Goal: Transaction & Acquisition: Purchase product/service

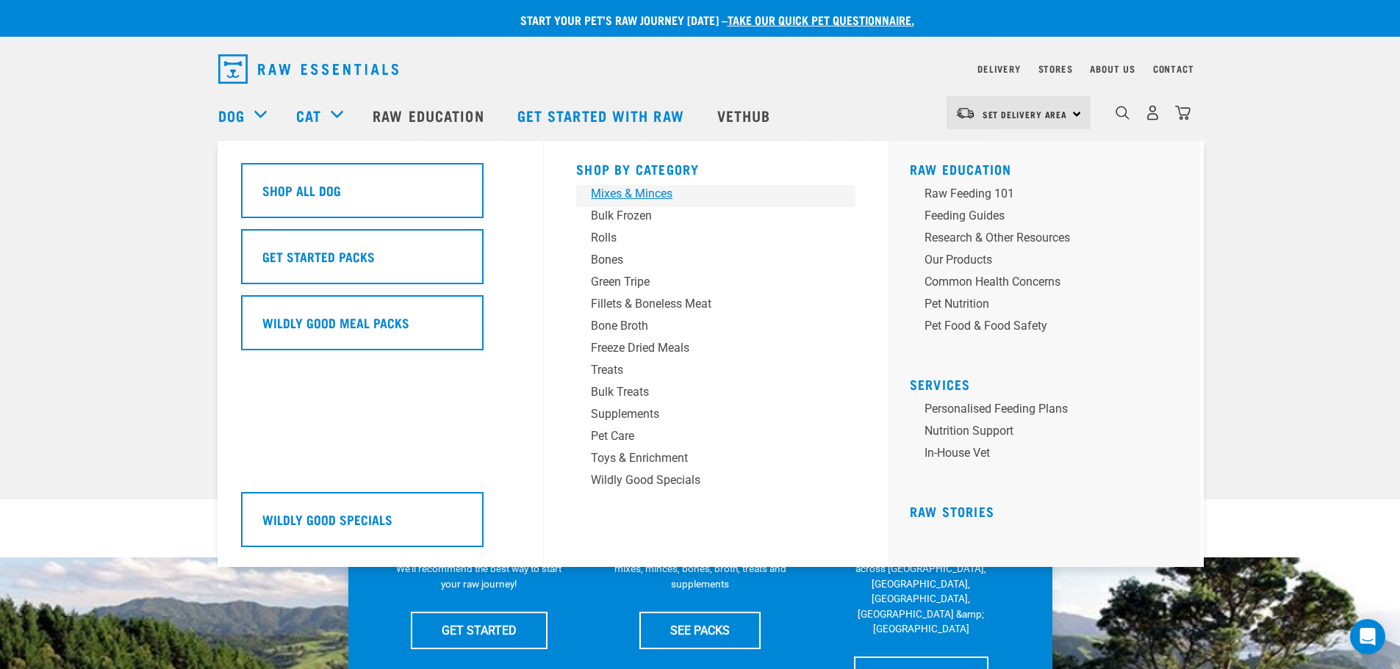
click at [625, 190] on div "Mixes & Minces" at bounding box center [705, 194] width 229 height 18
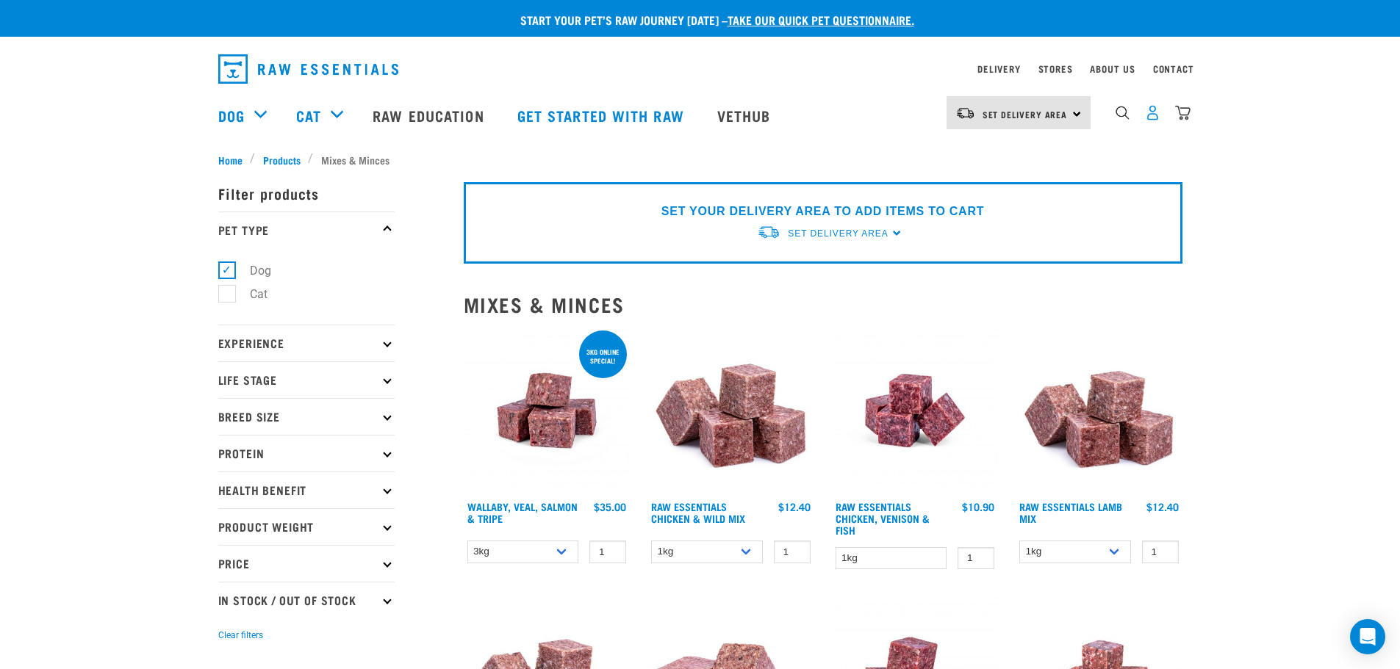
click at [1149, 118] on img "dropdown navigation" at bounding box center [1152, 112] width 15 height 15
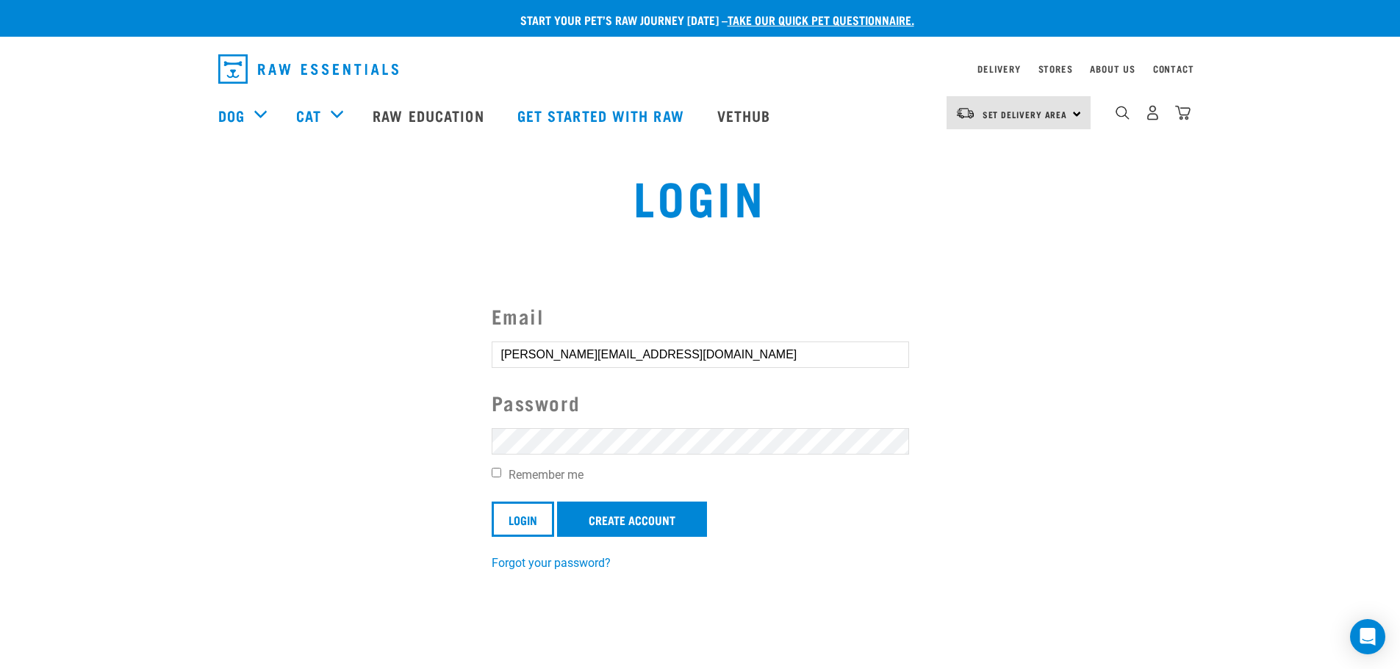
click at [492, 502] on input "Login" at bounding box center [523, 519] width 62 height 35
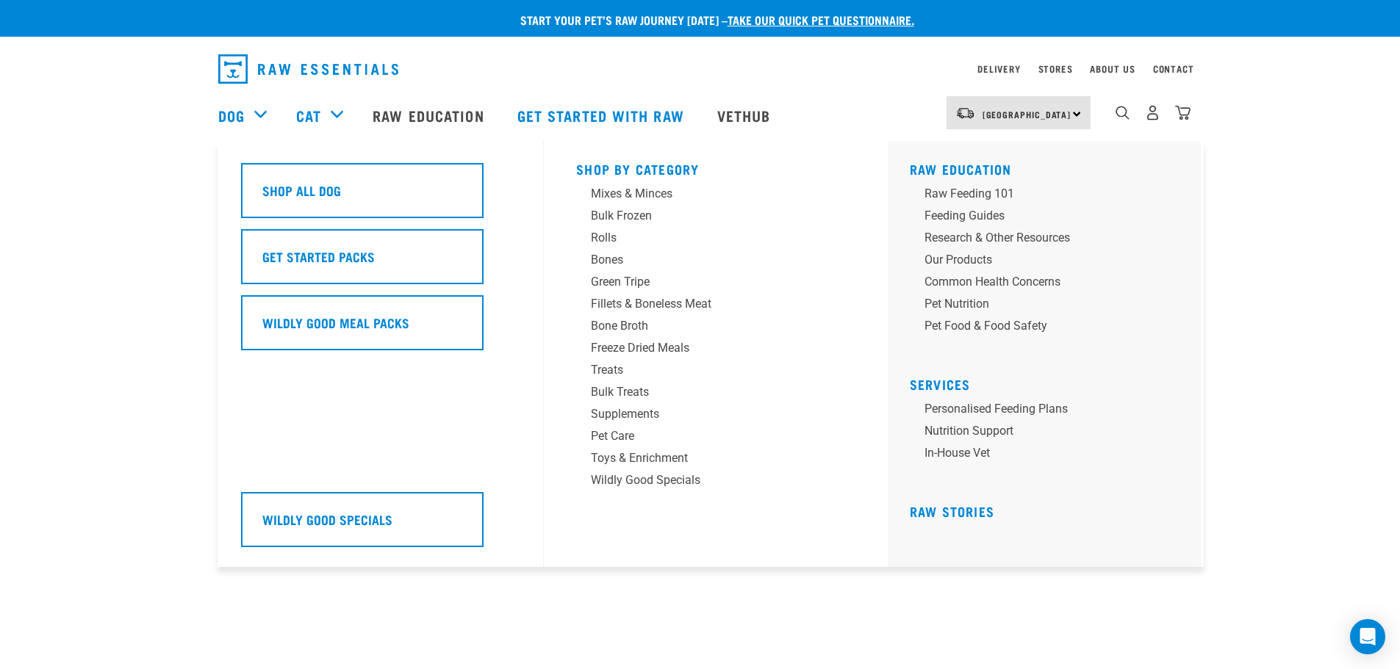
click at [255, 109] on div "Dog" at bounding box center [249, 115] width 63 height 59
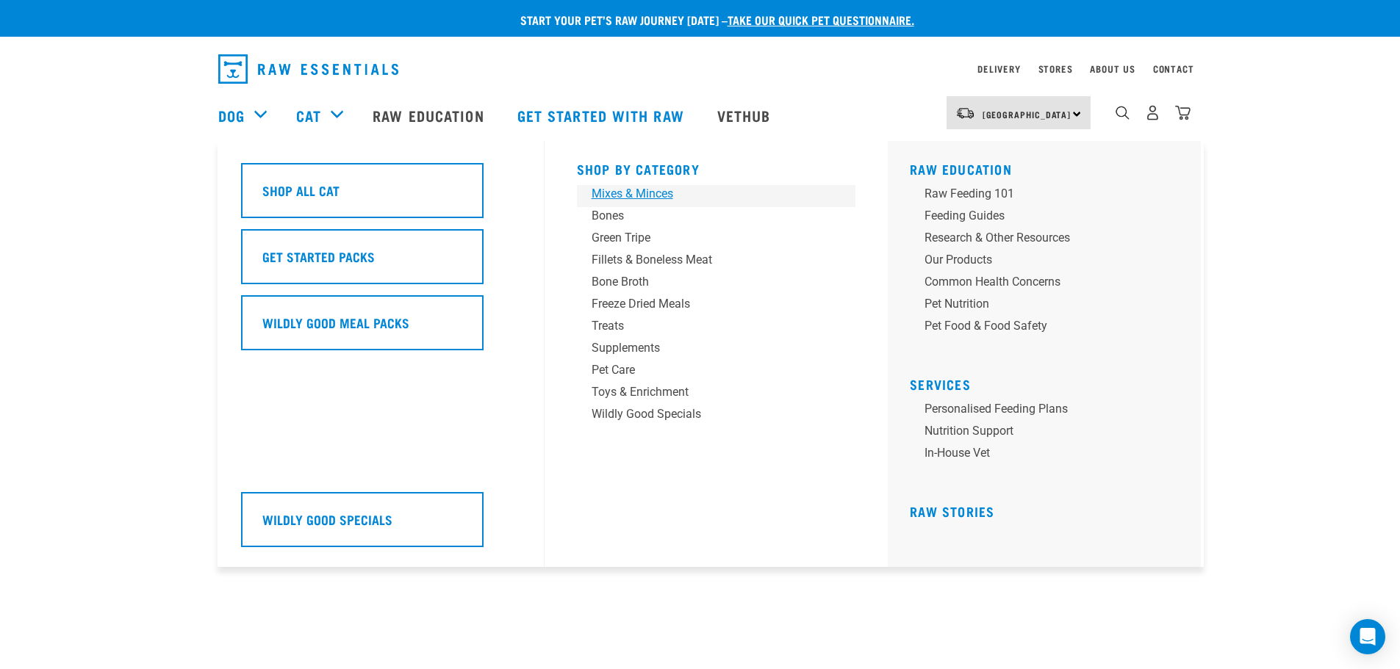
click at [653, 193] on div "Mixes & Minces" at bounding box center [705, 194] width 229 height 18
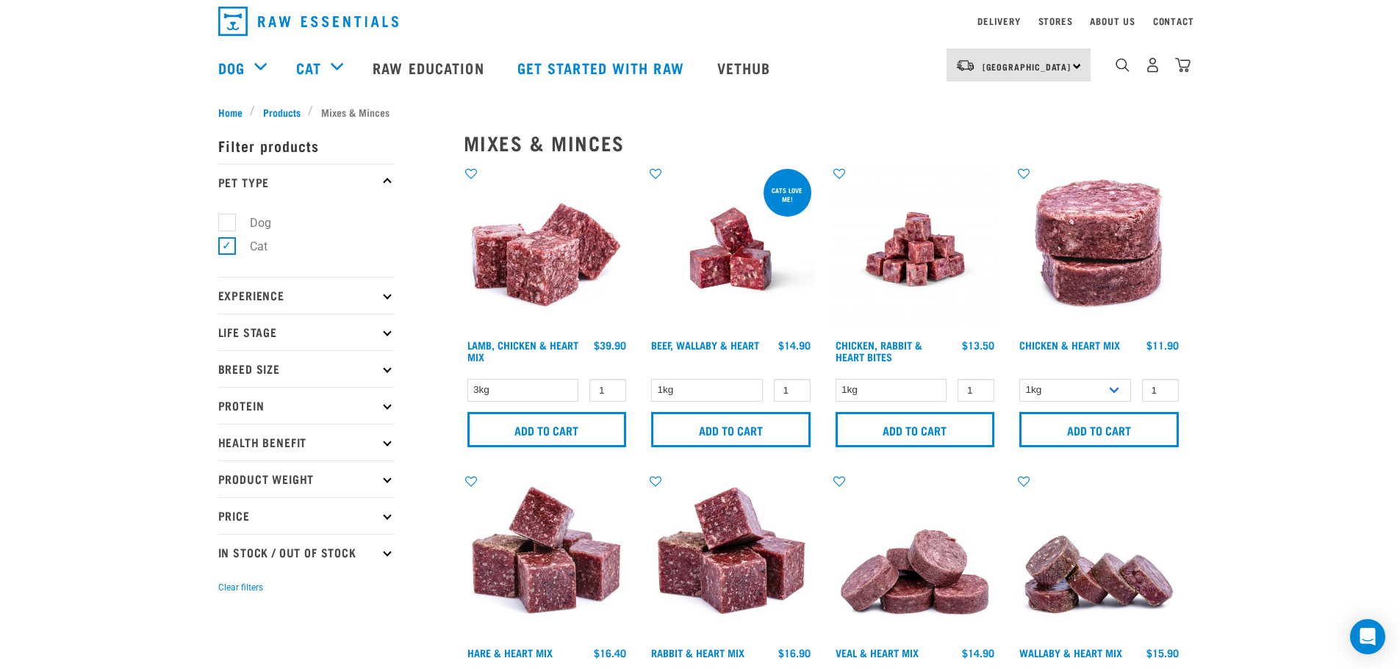
scroll to position [73, 0]
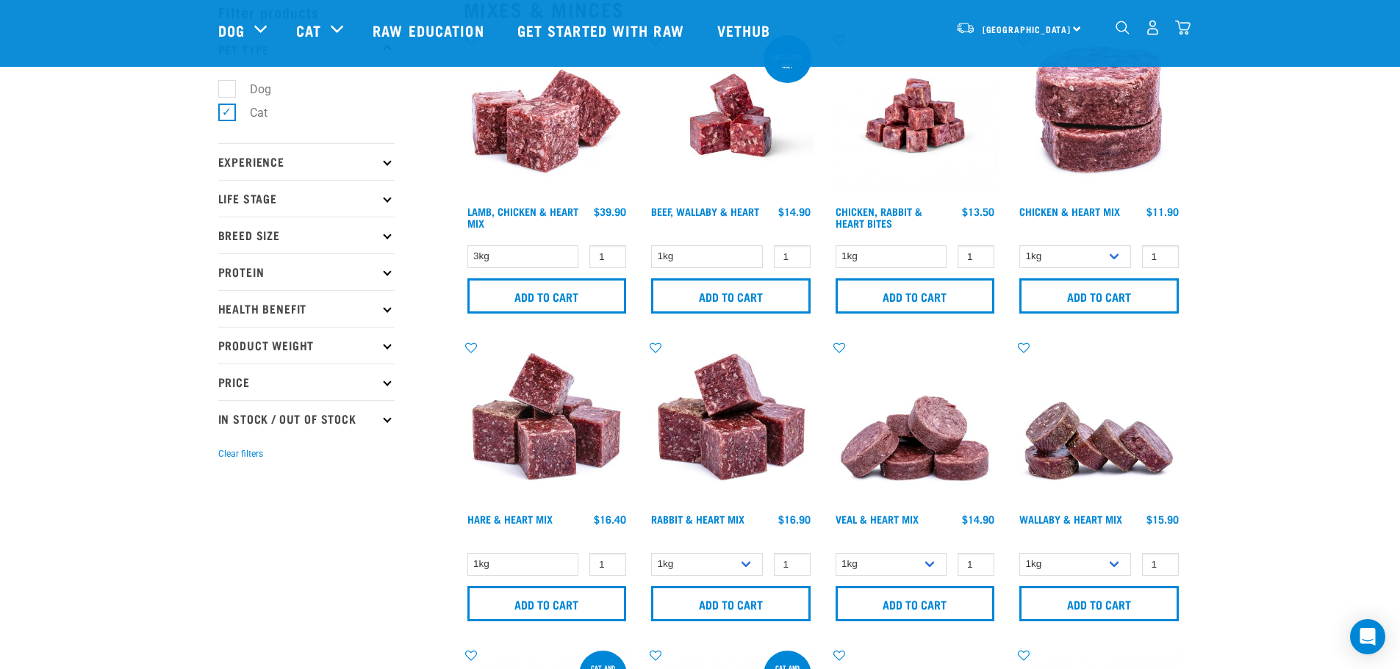
click at [243, 272] on p "Protein" at bounding box center [306, 271] width 176 height 37
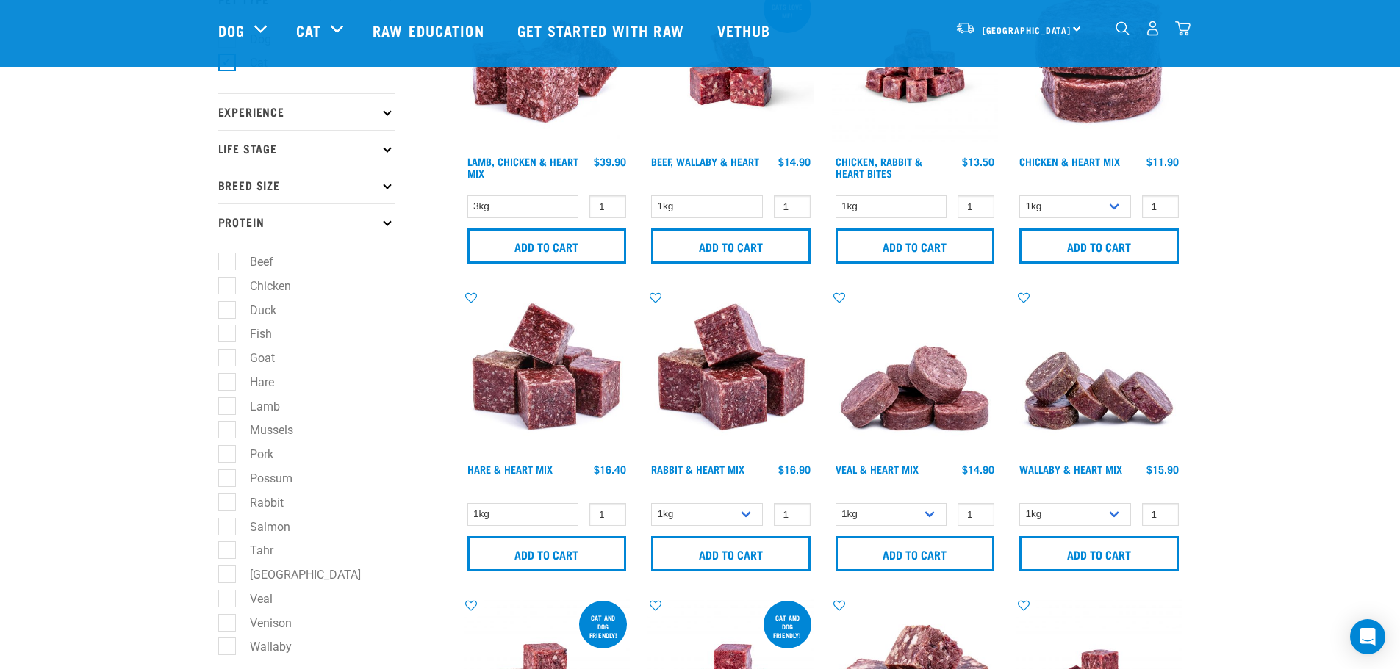
scroll to position [147, 0]
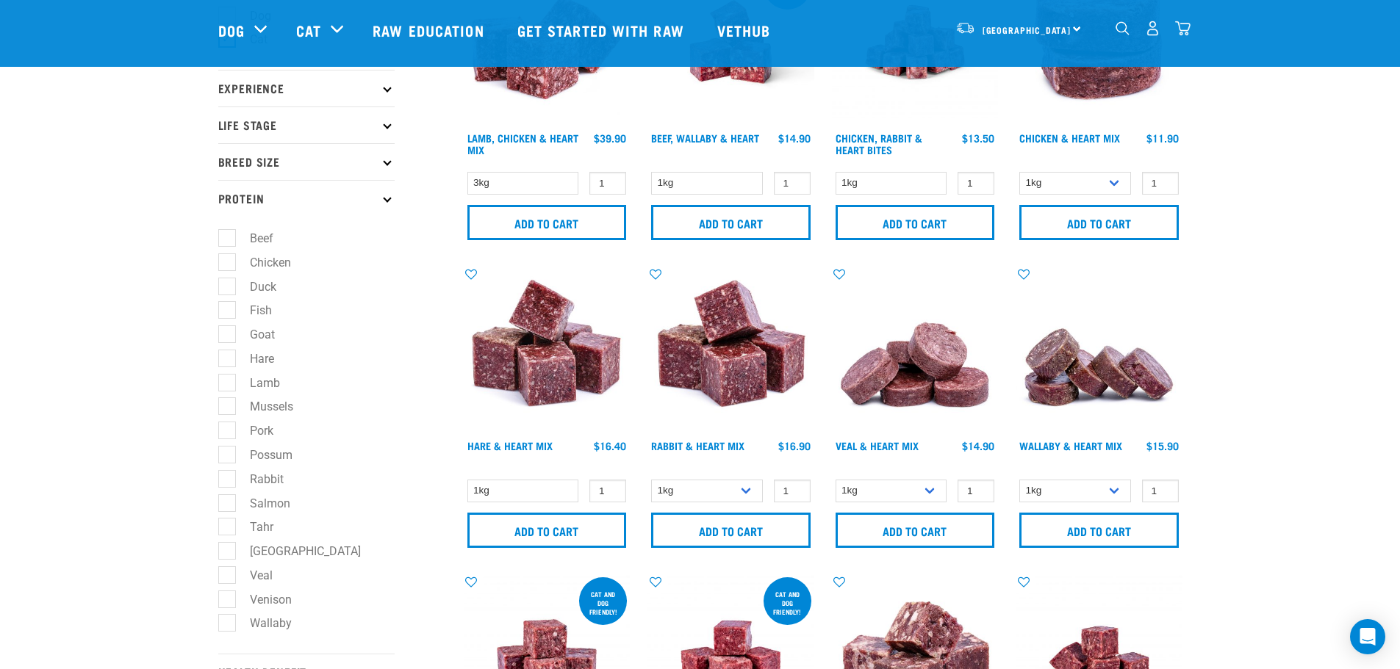
click at [228, 380] on label "Lamb" at bounding box center [256, 383] width 60 height 18
click at [228, 380] on input "Lamb" at bounding box center [223, 380] width 10 height 10
checkbox input "true"
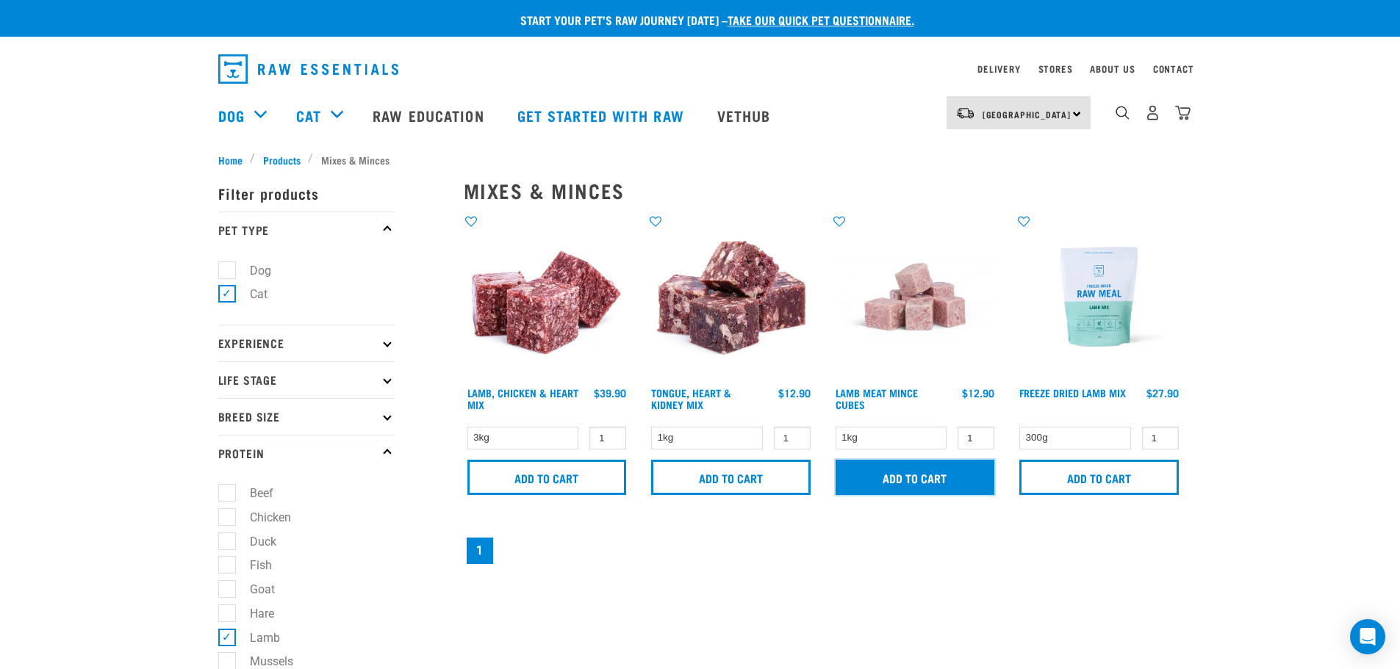
click at [890, 481] on input "Add to cart" at bounding box center [914, 477] width 159 height 35
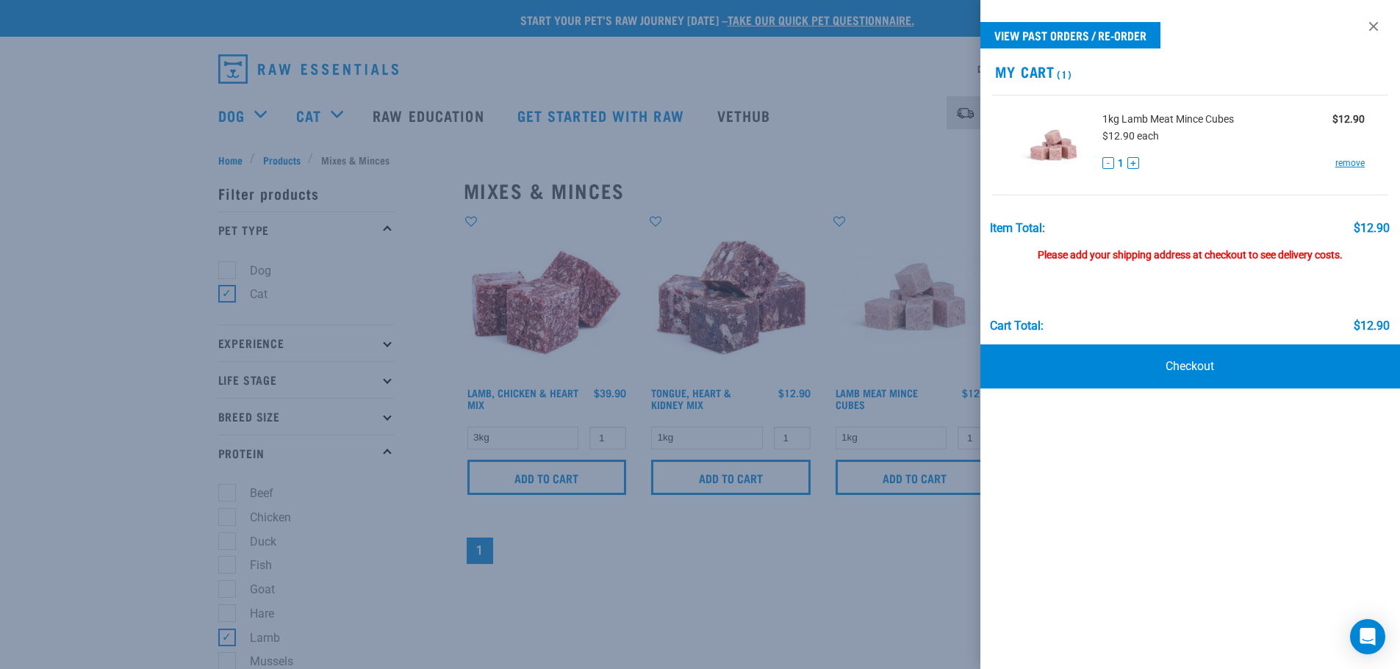
click at [874, 557] on div at bounding box center [700, 334] width 1400 height 669
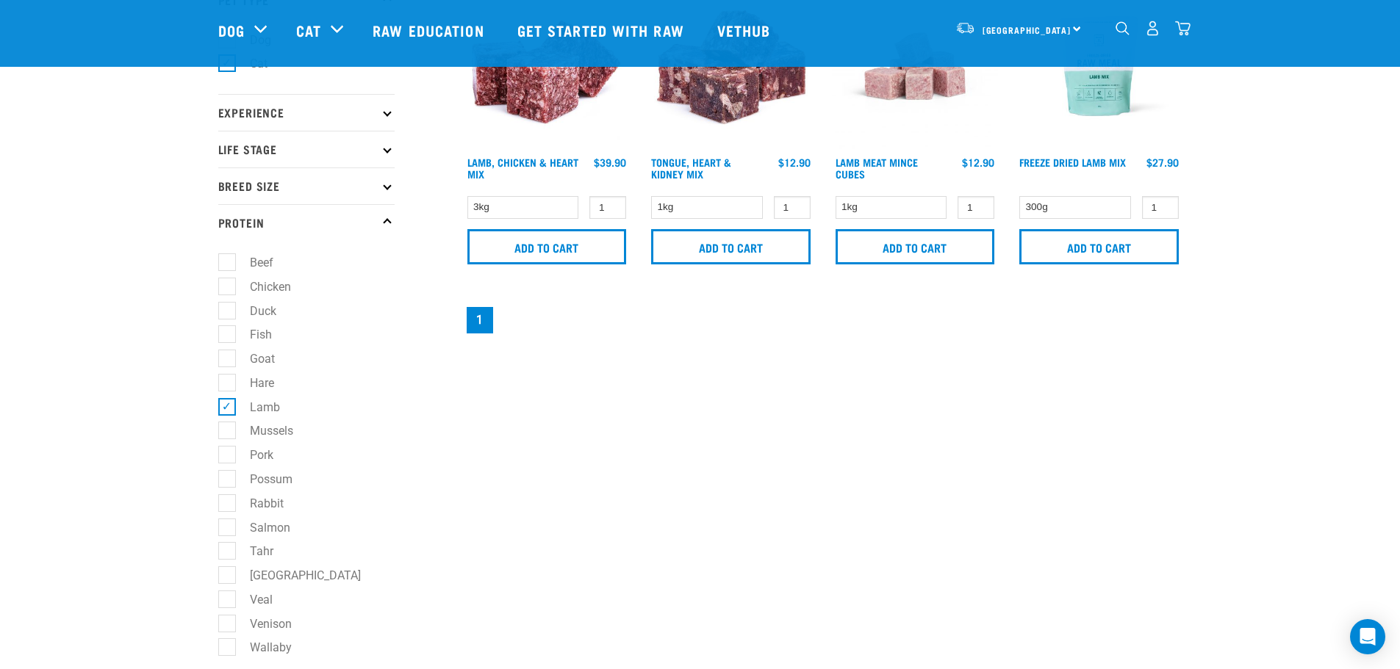
scroll to position [147, 0]
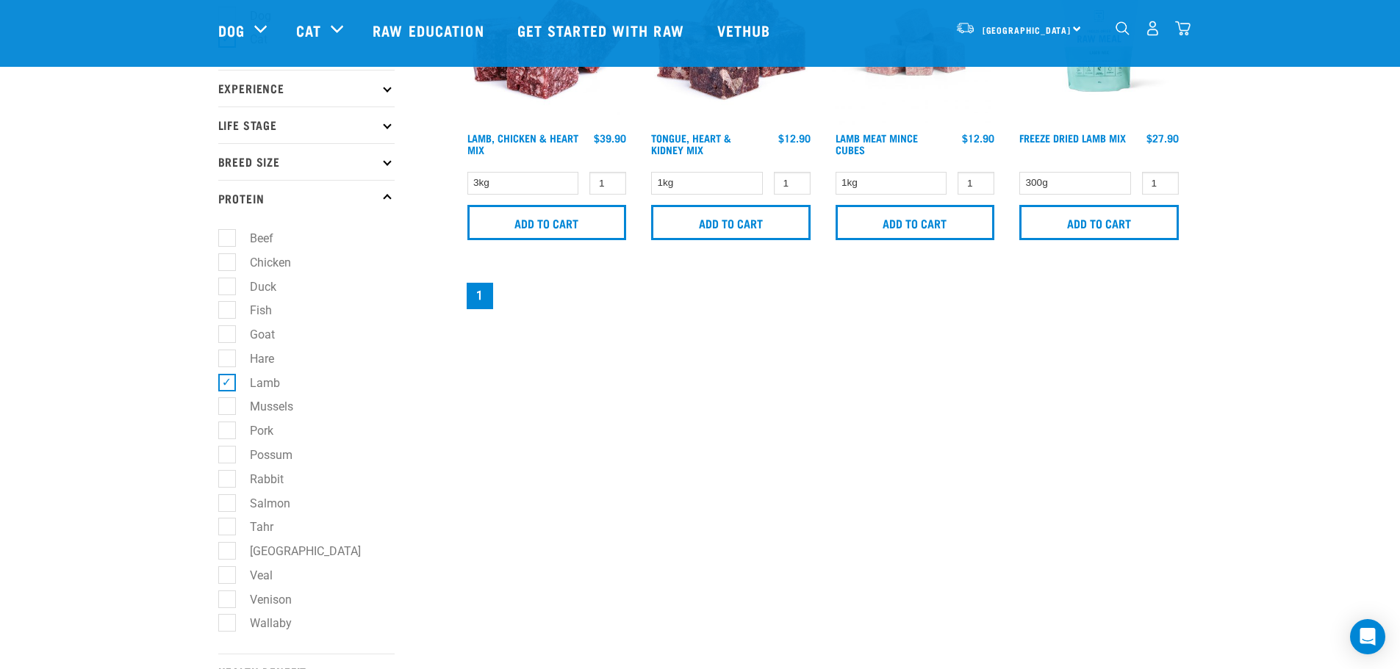
click at [230, 500] on label "Salmon" at bounding box center [261, 504] width 70 height 18
click at [228, 500] on input "Salmon" at bounding box center [223, 501] width 10 height 10
checkbox input "true"
click at [226, 384] on label "Lamb" at bounding box center [256, 383] width 60 height 18
click at [225, 384] on input "Lamb" at bounding box center [223, 380] width 10 height 10
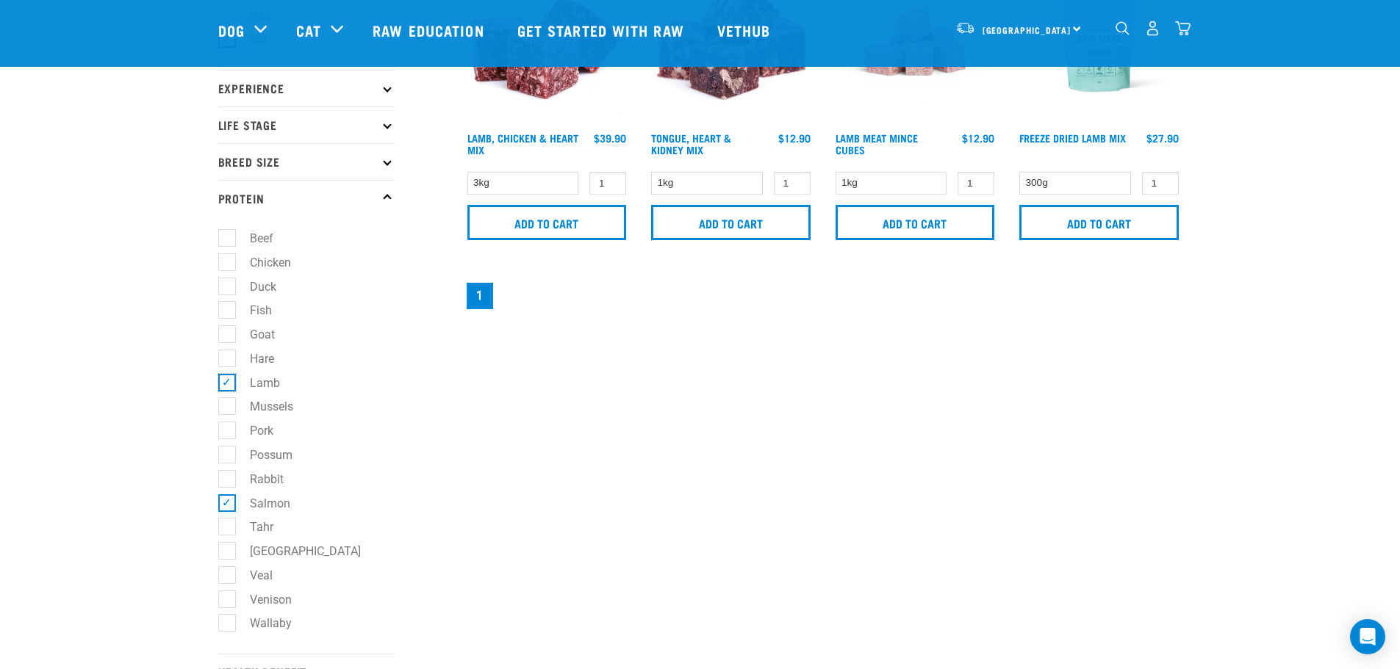
checkbox input "false"
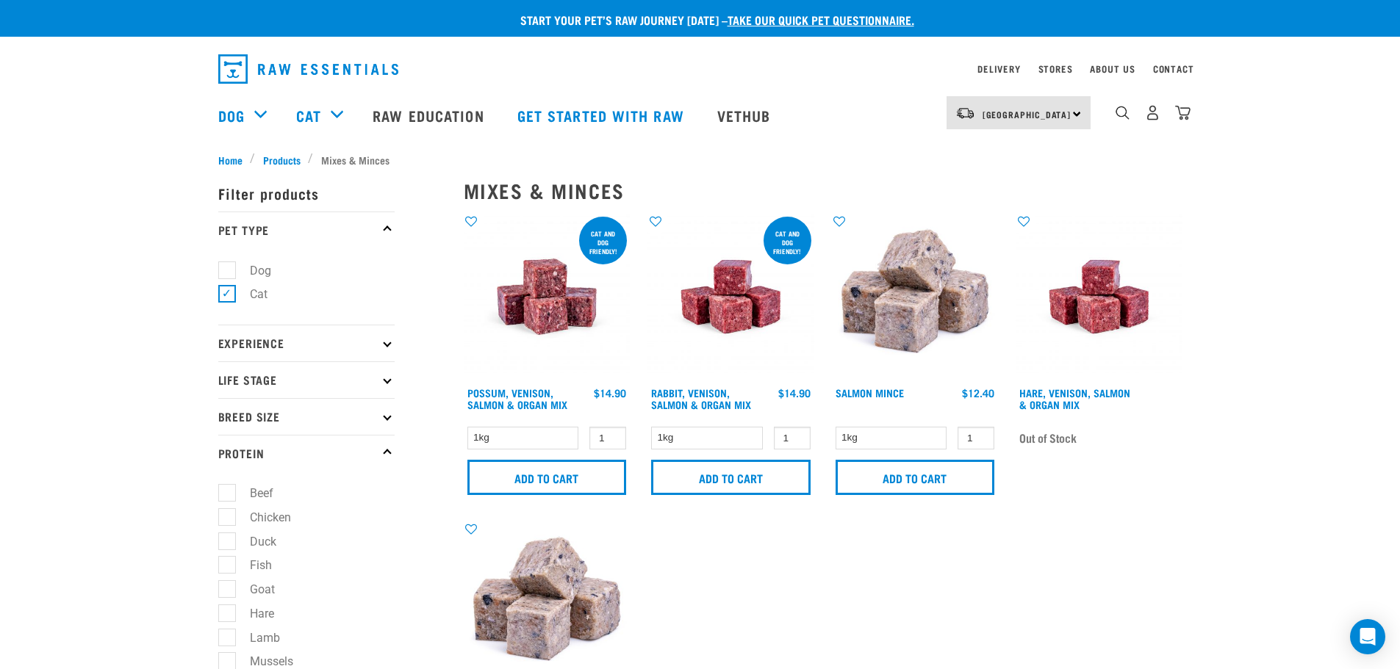
click at [226, 270] on label "Dog" at bounding box center [251, 271] width 51 height 18
click at [226, 270] on input "Dog" at bounding box center [223, 268] width 10 height 10
checkbox input "true"
click at [226, 291] on label "Cat" at bounding box center [249, 294] width 47 height 18
click at [224, 291] on input "Cat" at bounding box center [223, 292] width 10 height 10
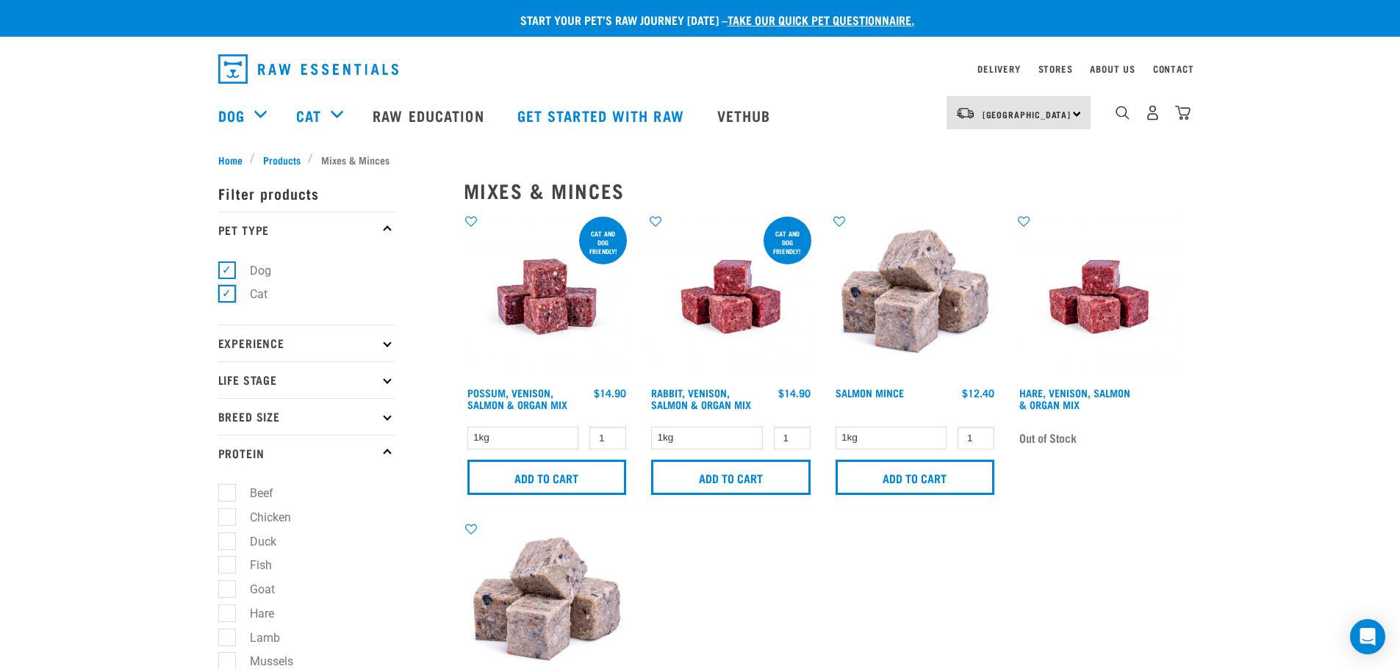
checkbox input "false"
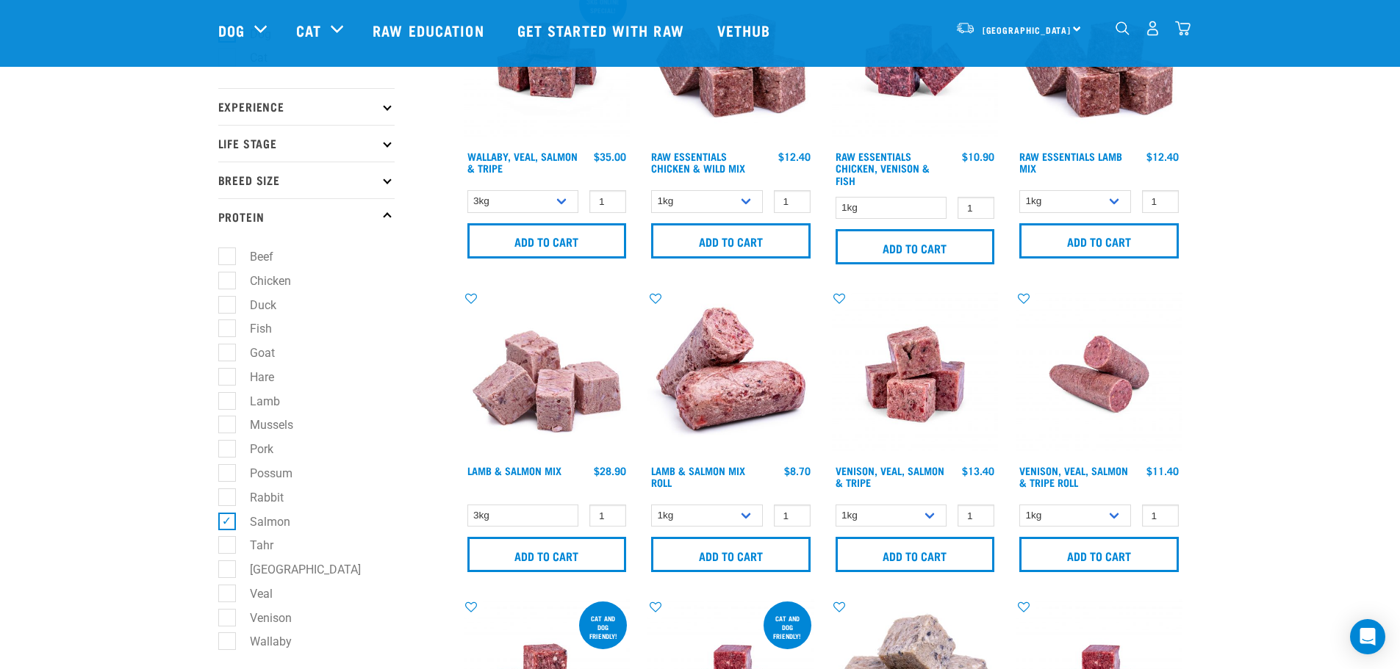
scroll to position [147, 0]
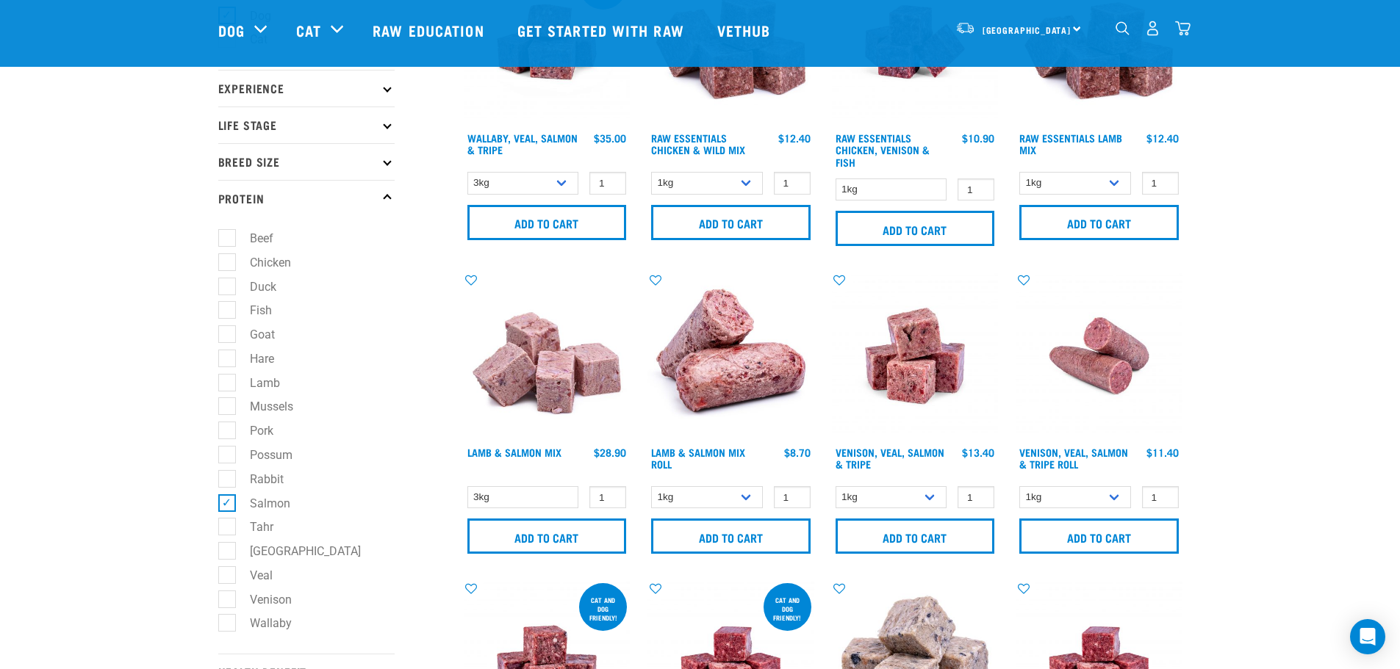
click at [544, 376] on img at bounding box center [547, 356] width 167 height 167
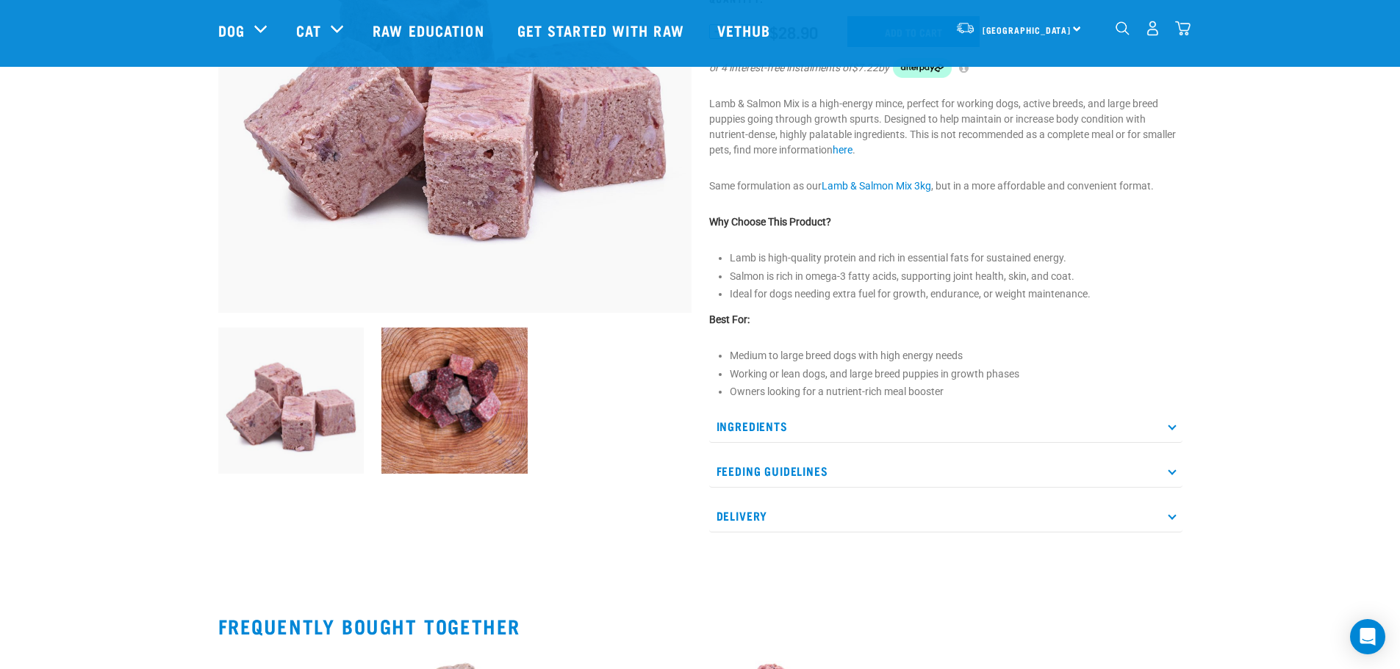
scroll to position [294, 0]
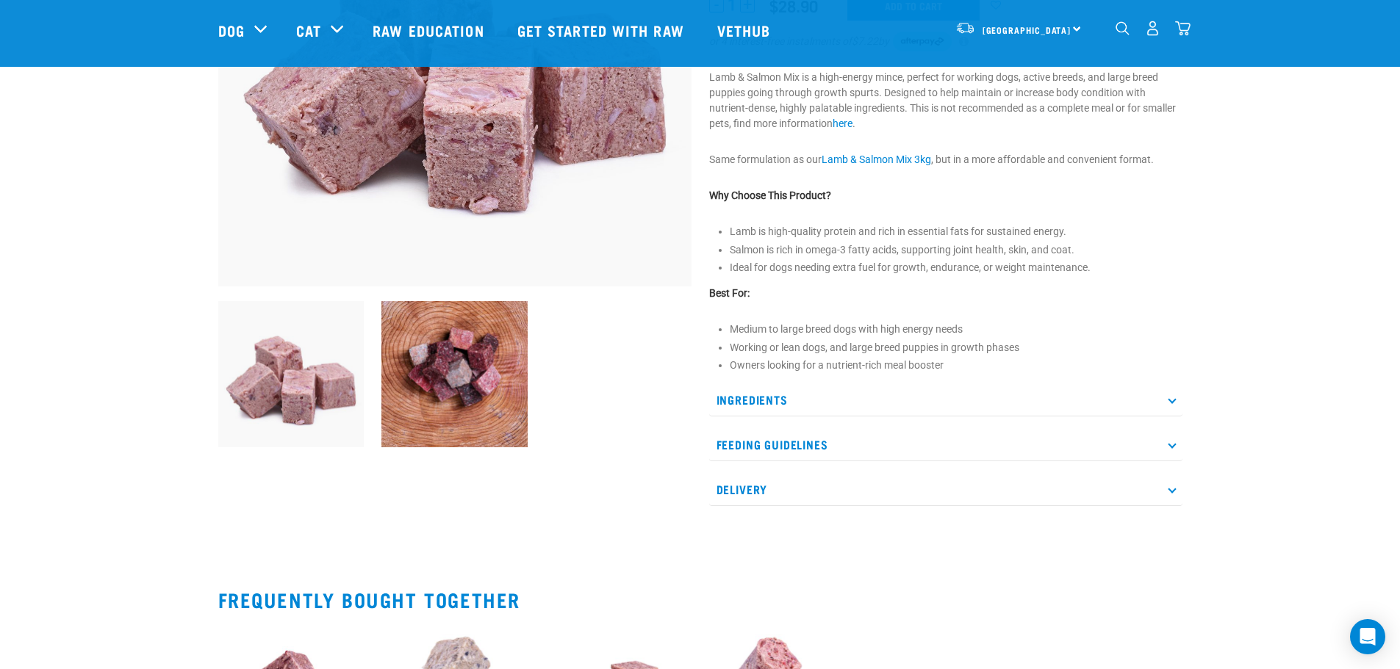
click at [746, 397] on p "Ingredients" at bounding box center [945, 400] width 473 height 33
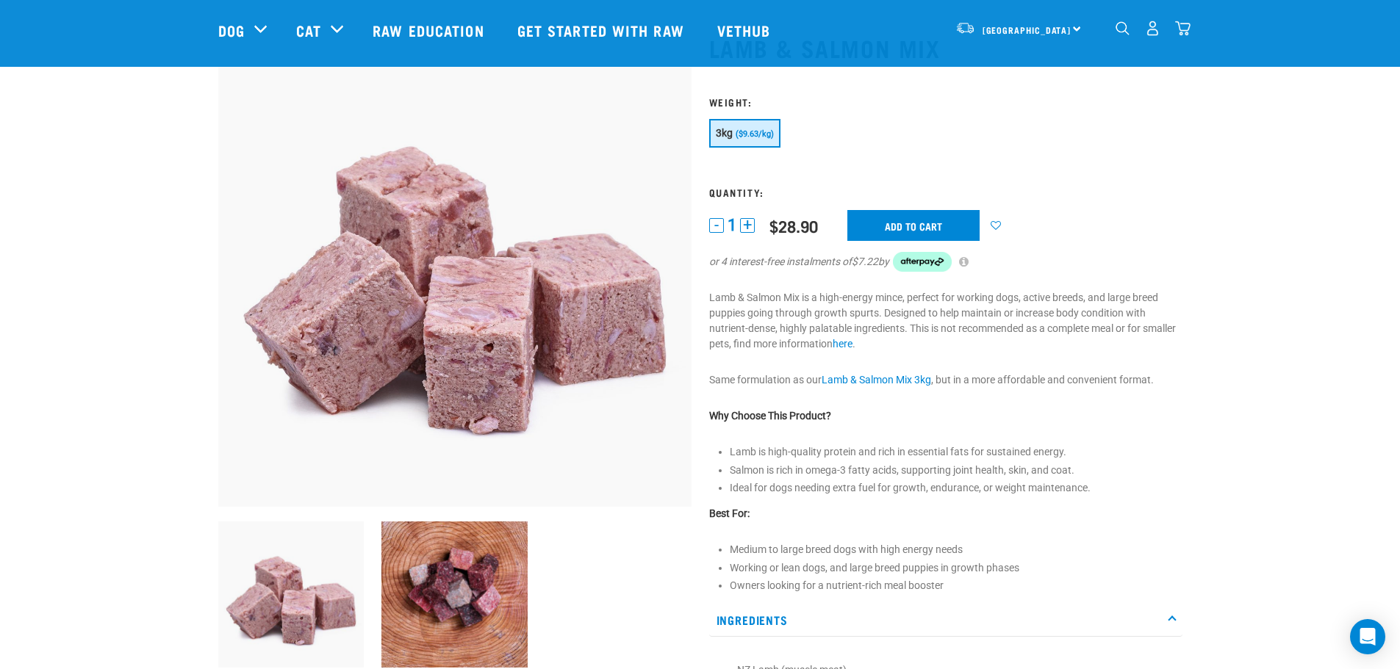
scroll to position [0, 0]
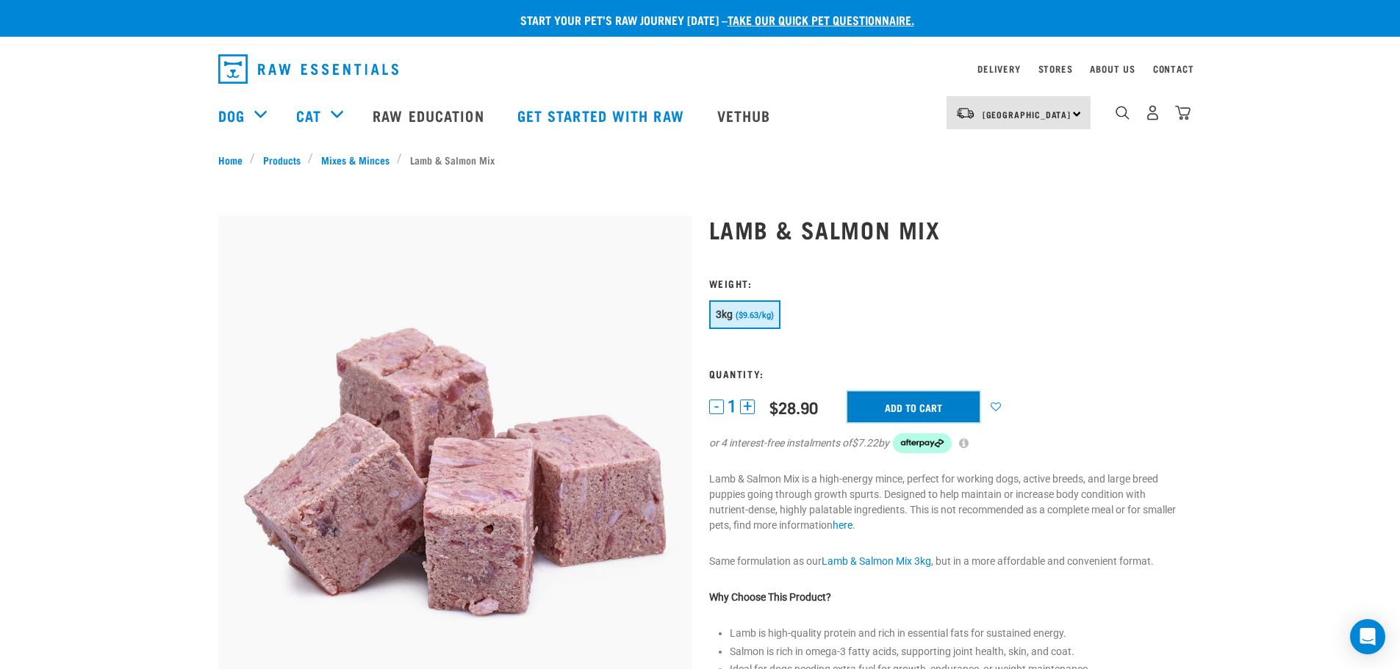
click at [893, 408] on input "Add to cart" at bounding box center [913, 407] width 132 height 31
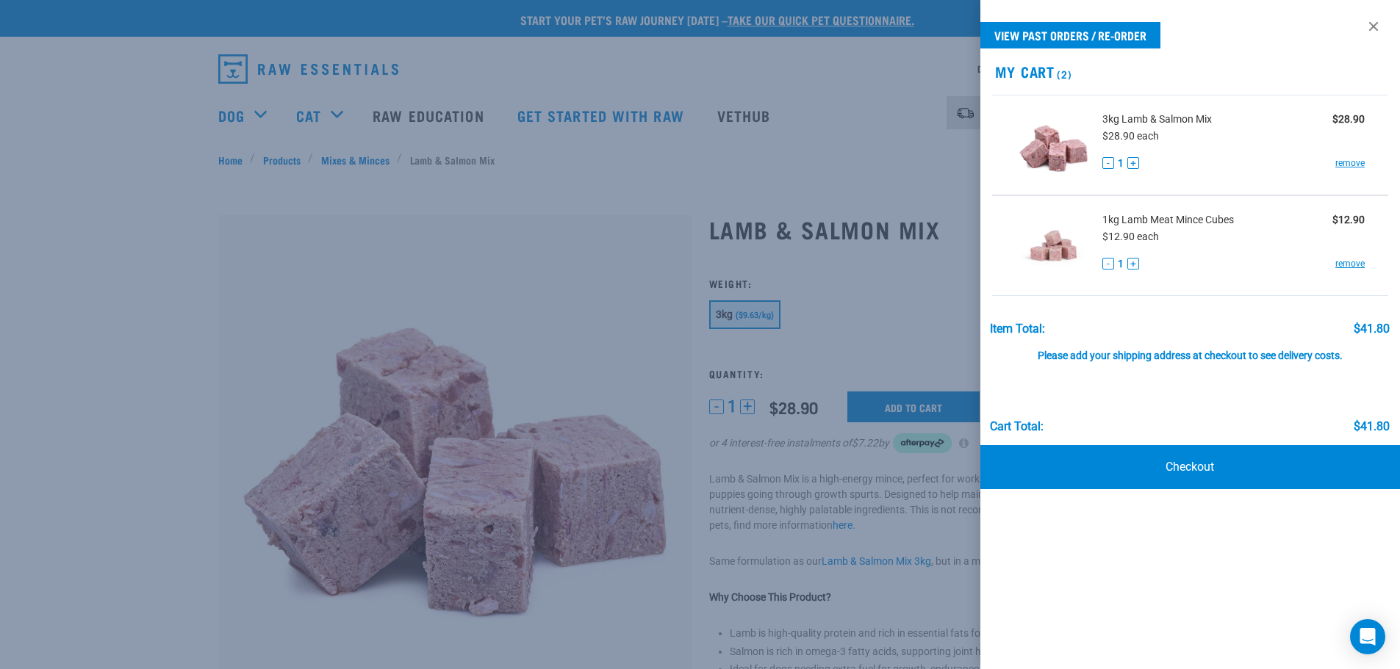
click at [802, 151] on div at bounding box center [700, 334] width 1400 height 669
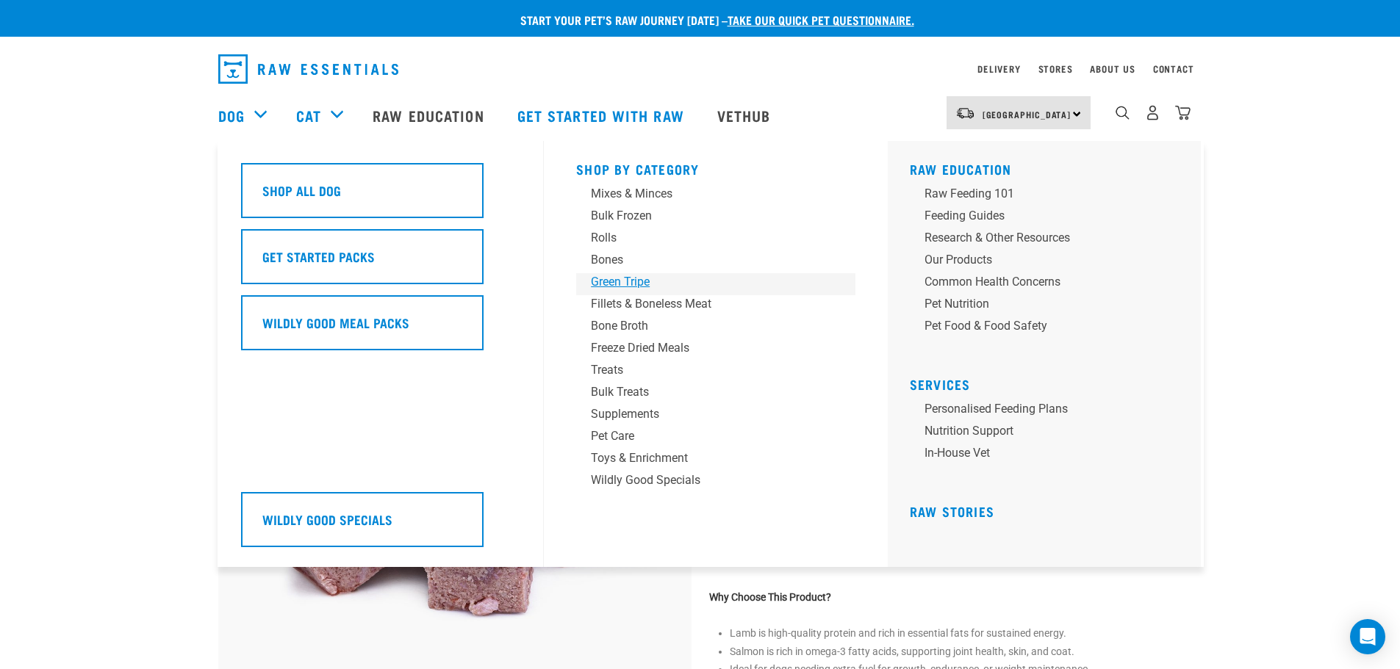
click at [618, 284] on div "Green Tripe" at bounding box center [705, 282] width 229 height 18
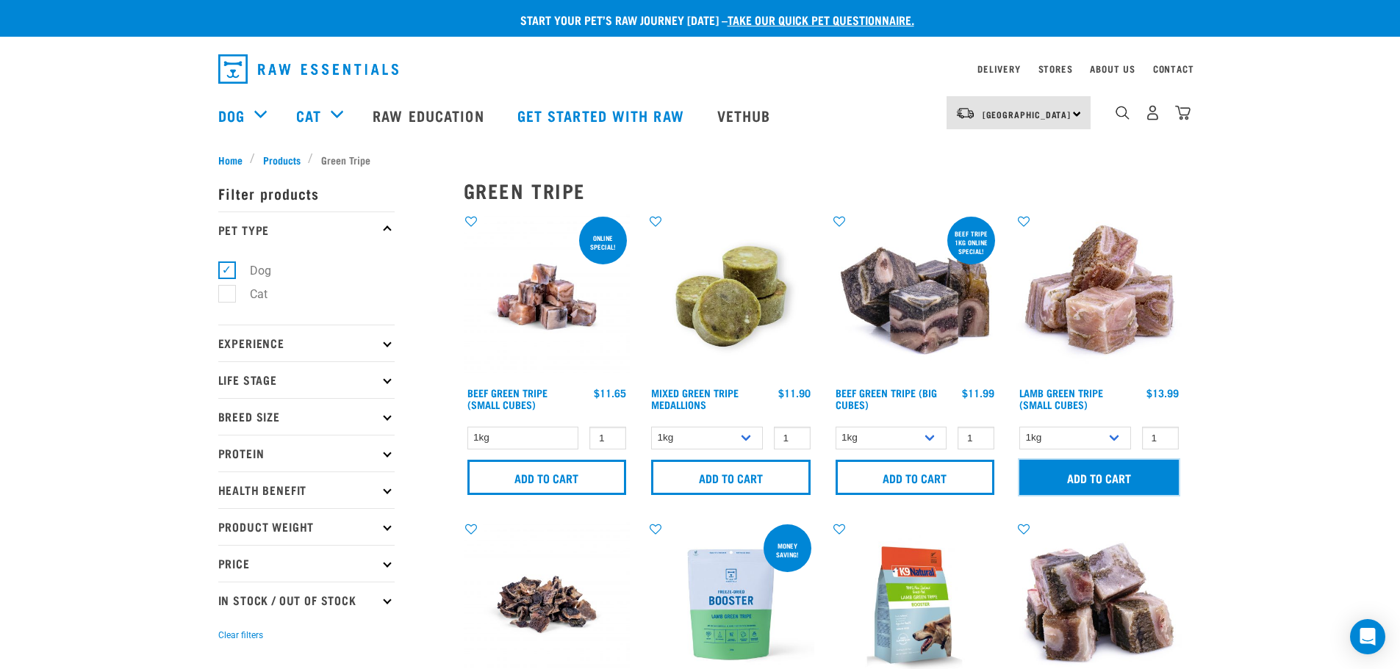
click at [1096, 475] on input "Add to cart" at bounding box center [1098, 477] width 159 height 35
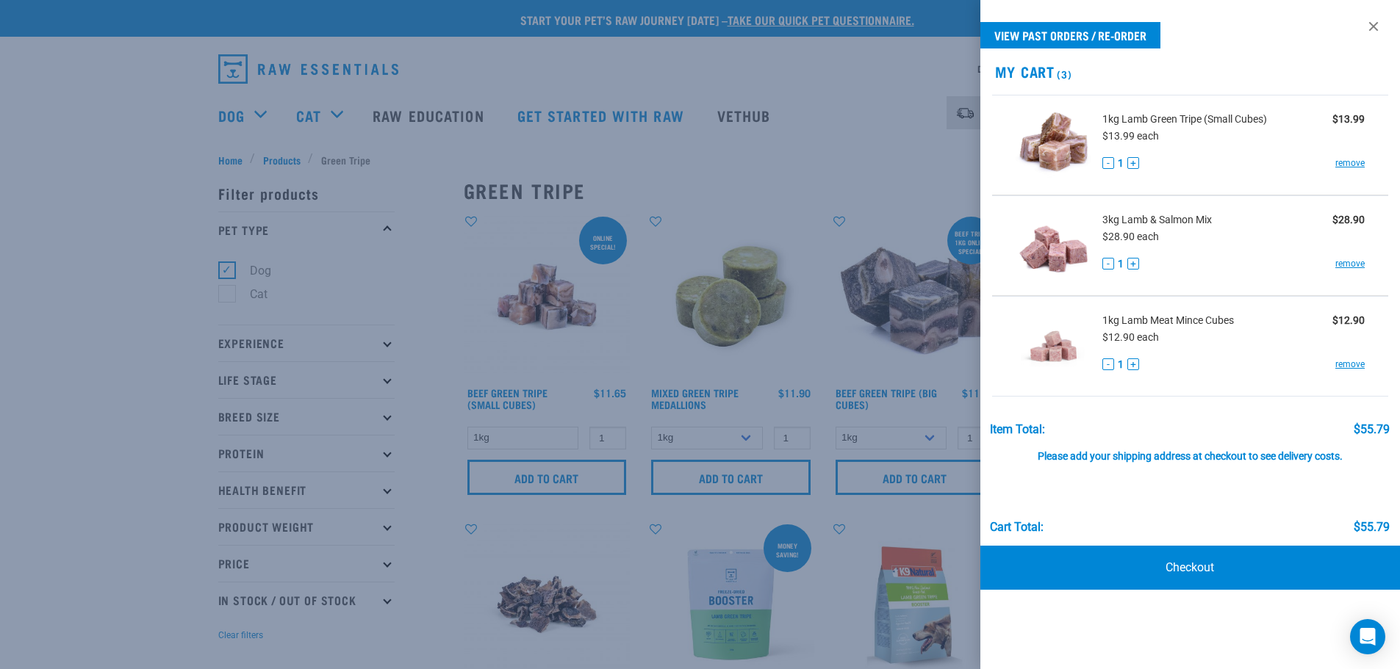
click at [134, 168] on div at bounding box center [700, 334] width 1400 height 669
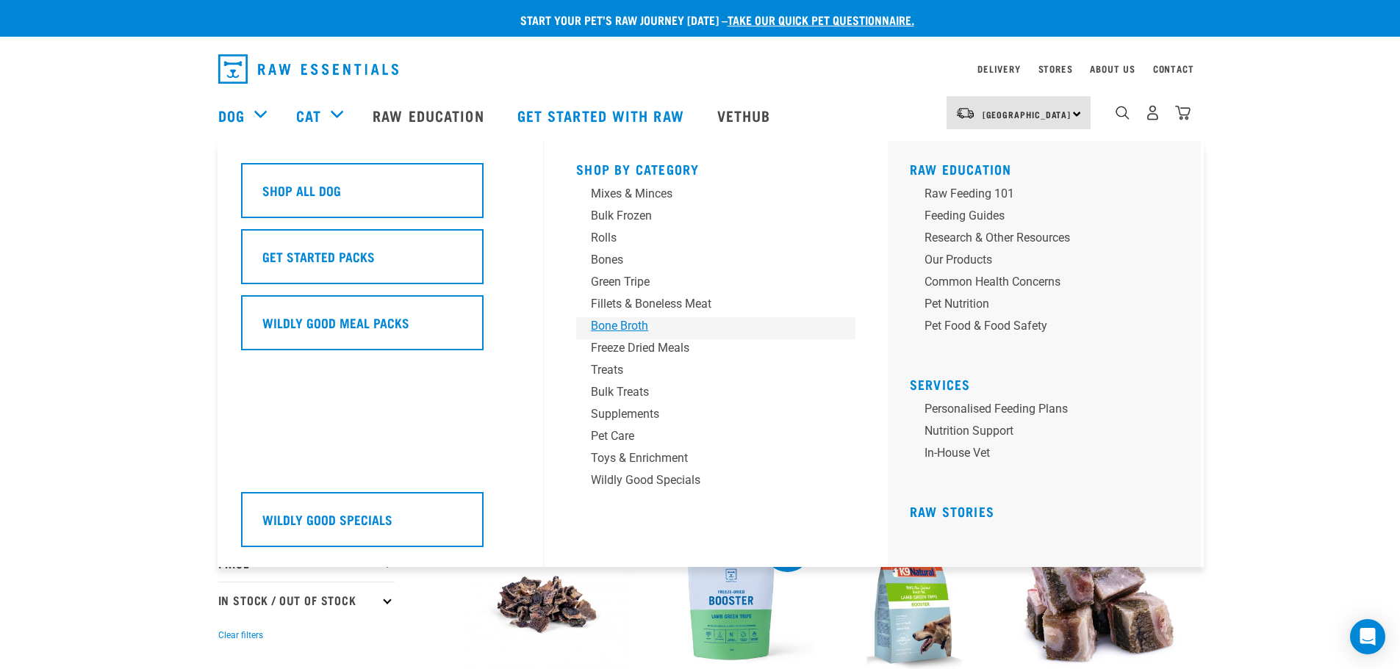
click at [621, 326] on div "Bone Broth" at bounding box center [705, 326] width 229 height 18
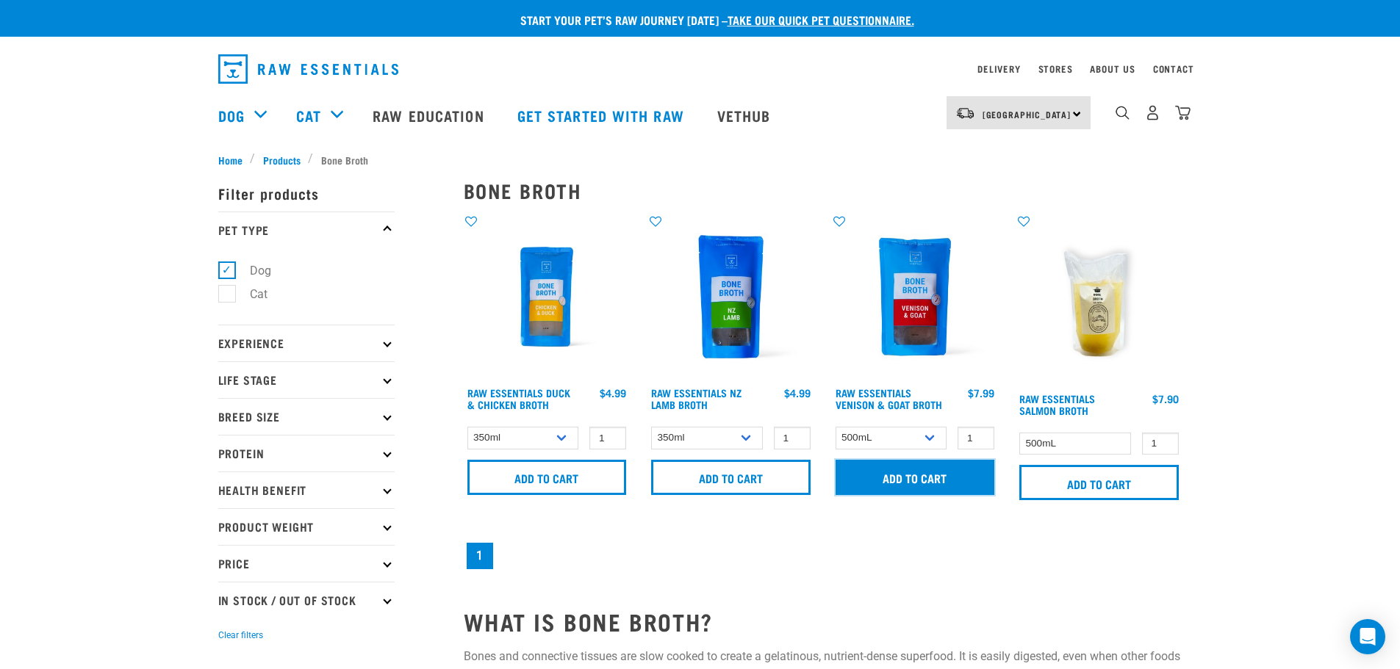
click at [902, 476] on input "Add to cart" at bounding box center [914, 477] width 159 height 35
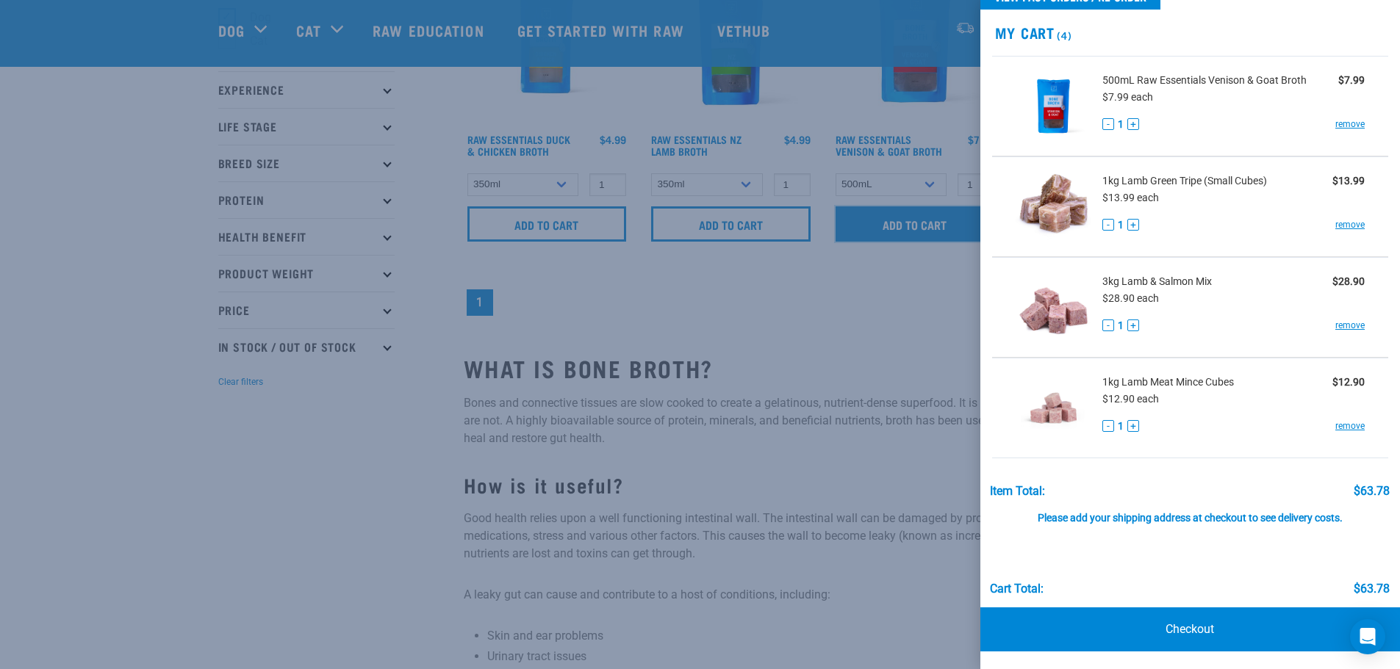
scroll to position [147, 0]
click at [1172, 635] on link "Checkout" at bounding box center [1190, 630] width 420 height 44
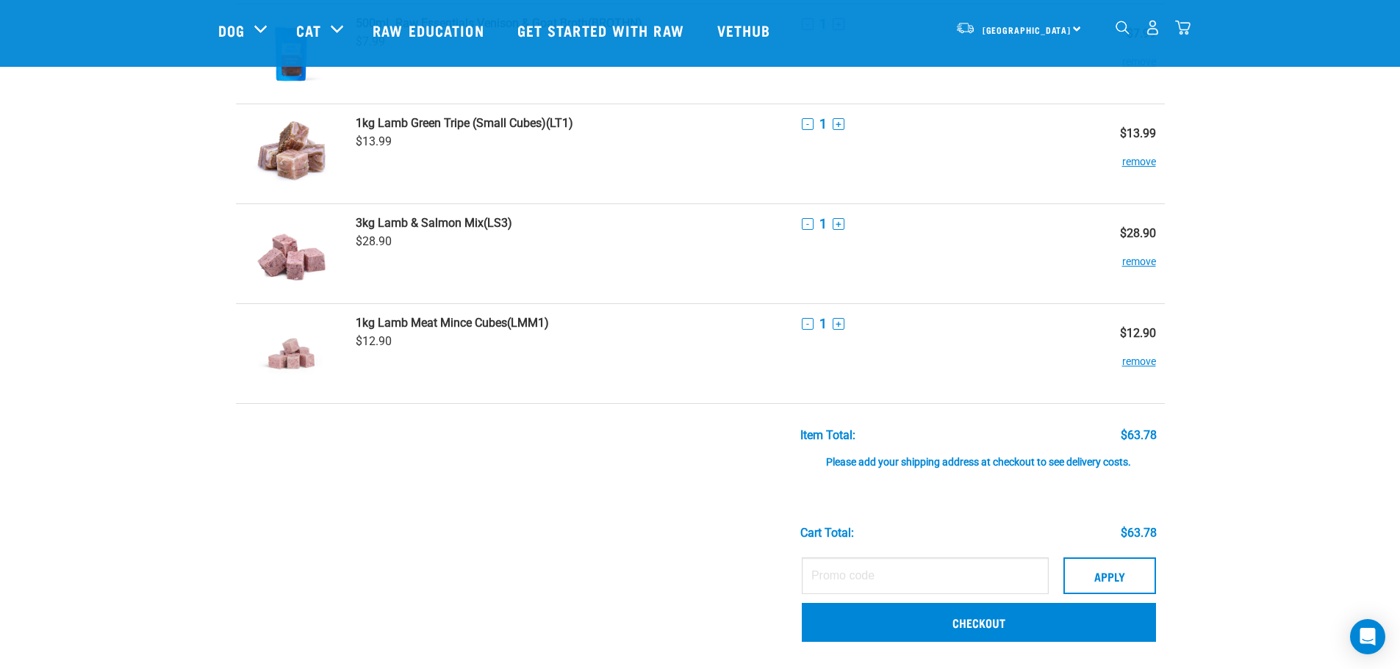
scroll to position [147, 0]
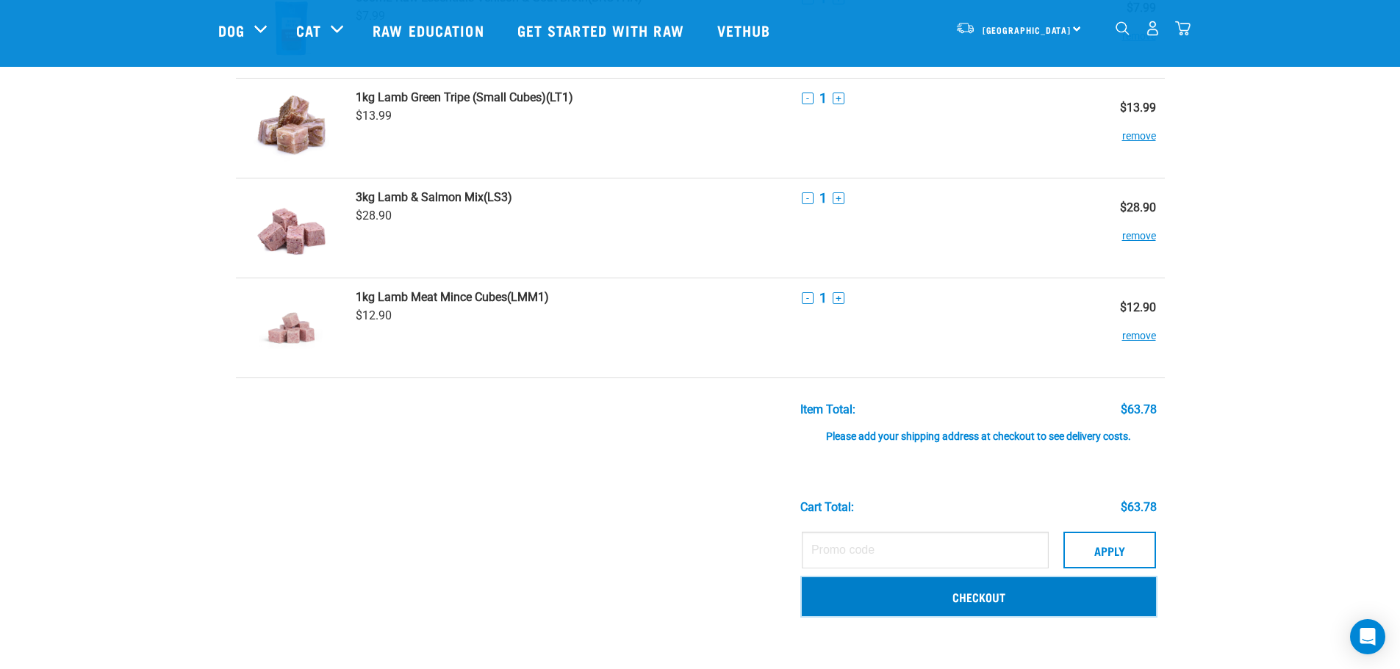
click at [942, 598] on link "Checkout" at bounding box center [979, 597] width 354 height 38
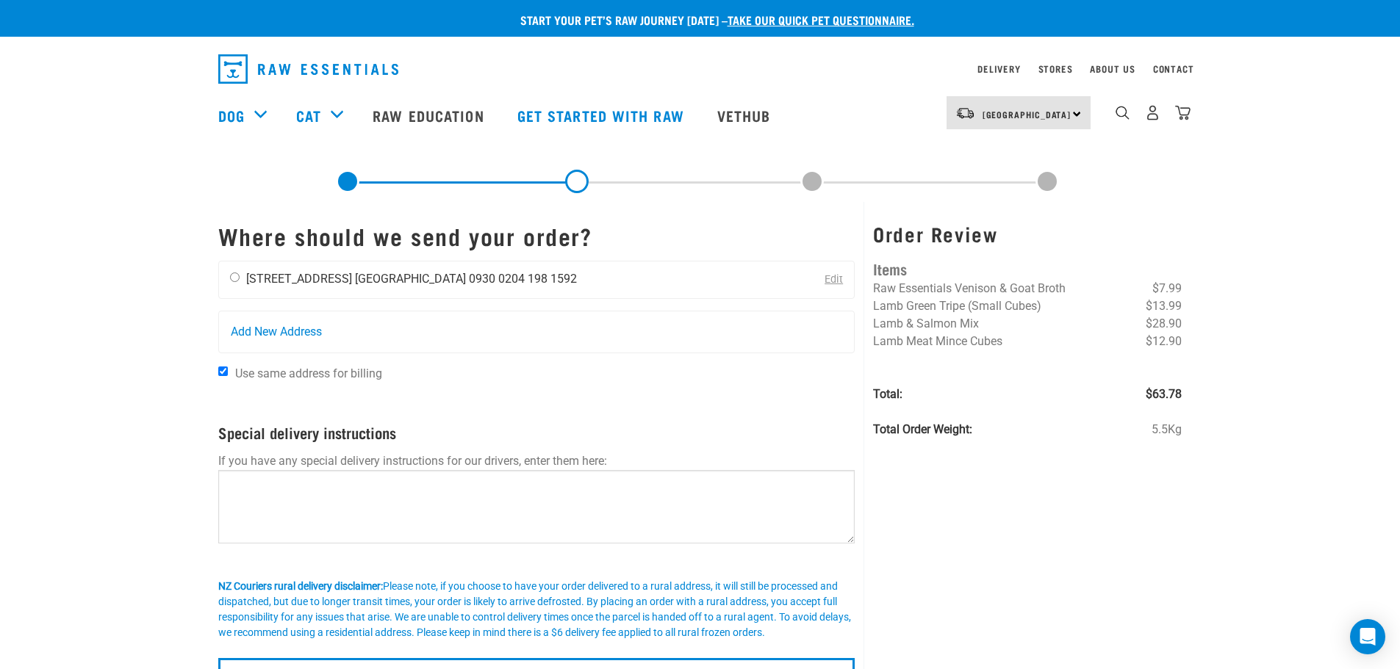
click at [234, 278] on input "radio" at bounding box center [235, 278] width 10 height 10
radio input "true"
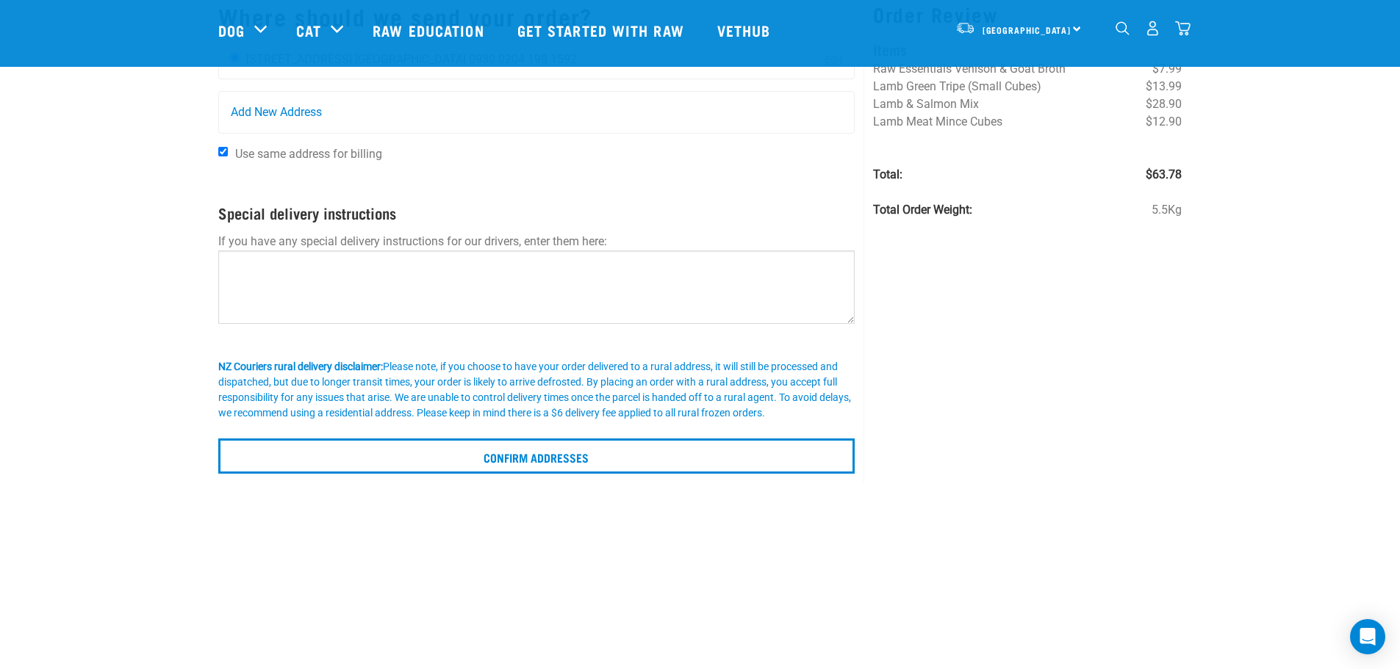
scroll to position [147, 0]
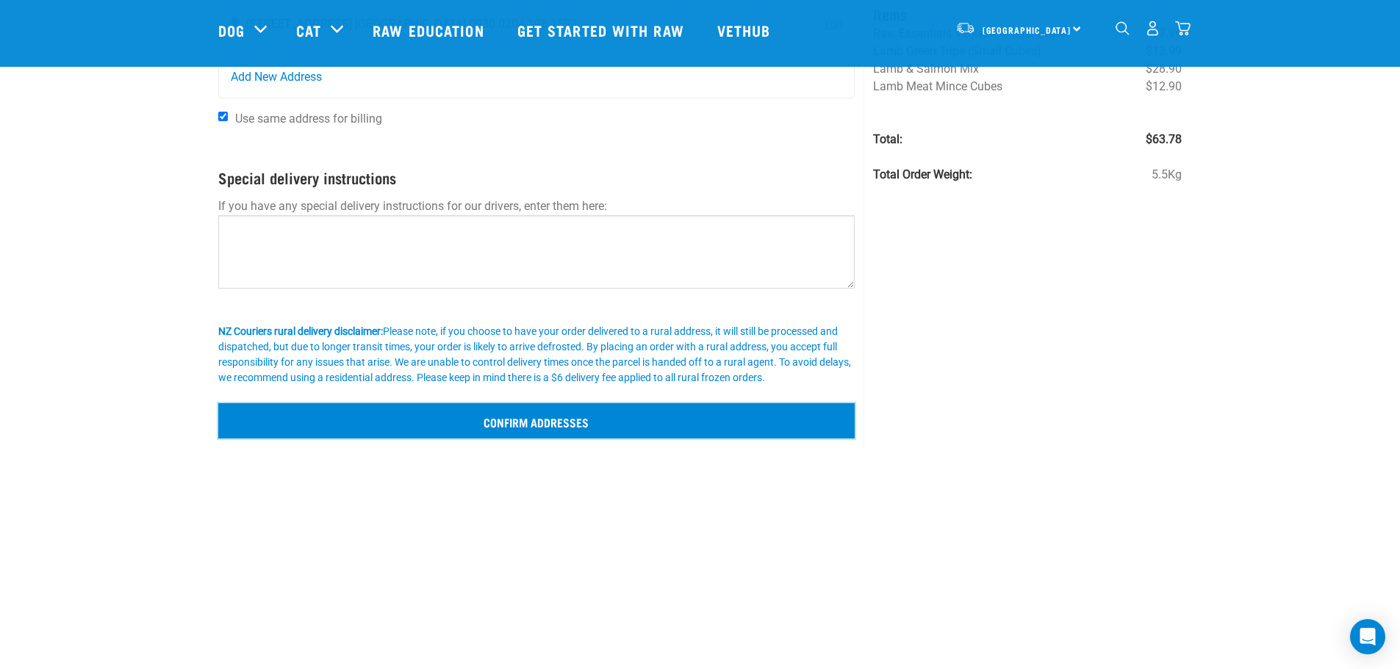
click at [550, 420] on input "Confirm addresses" at bounding box center [536, 420] width 637 height 35
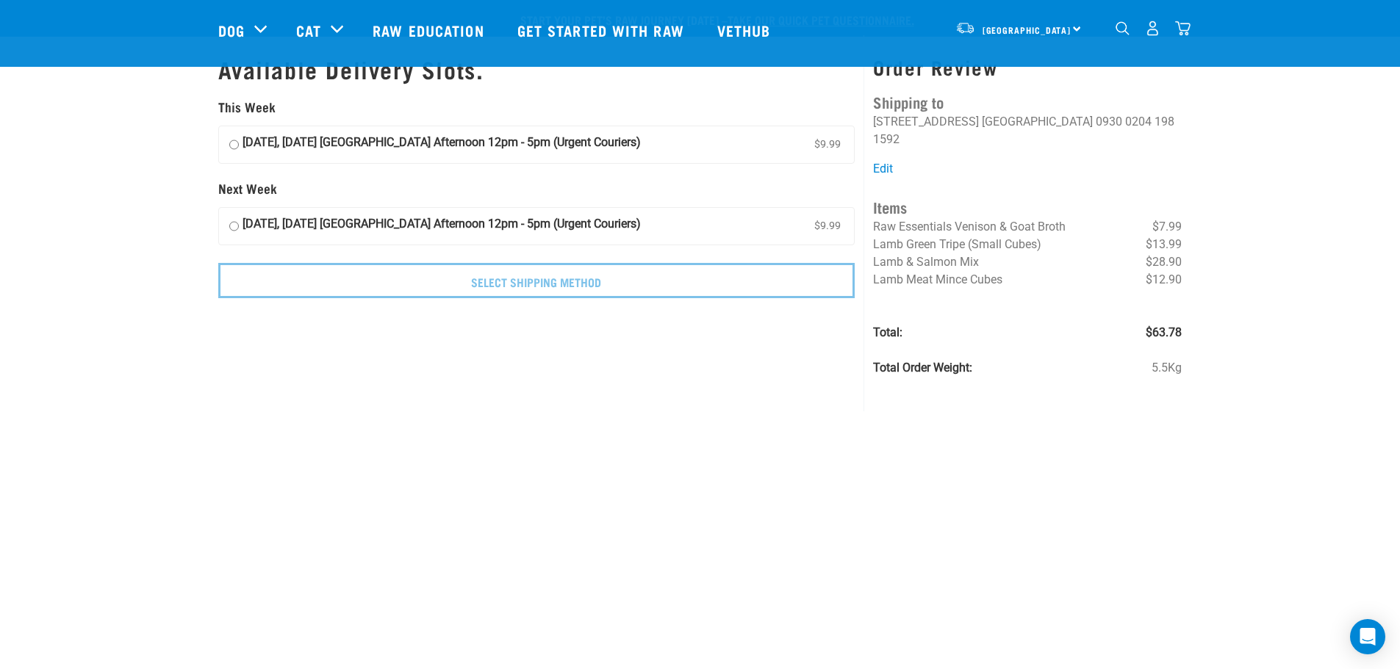
scroll to position [586, 0]
